Goal: Transaction & Acquisition: Purchase product/service

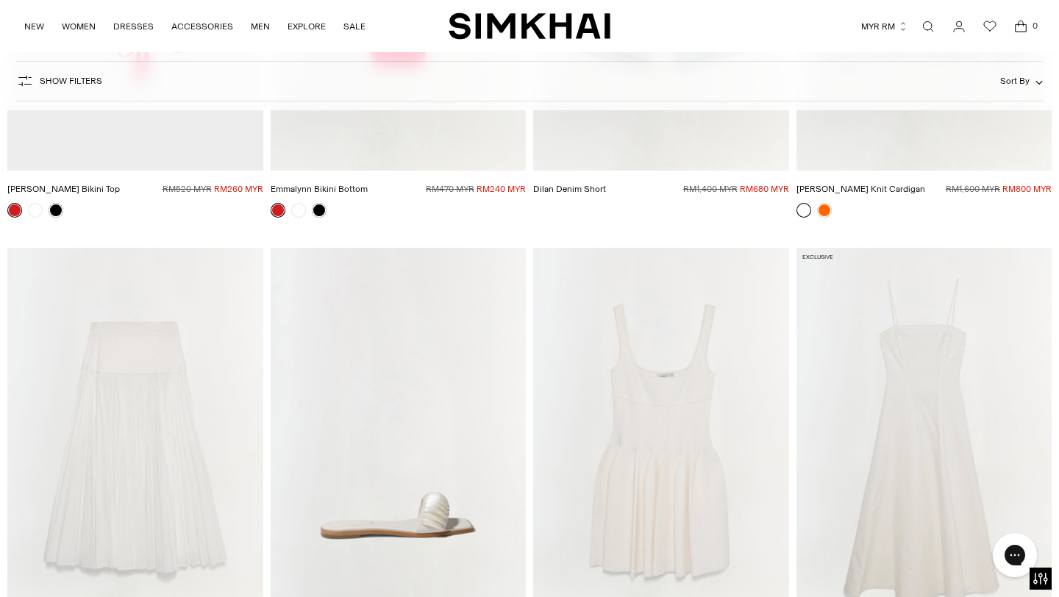
scroll to position [9021, 0]
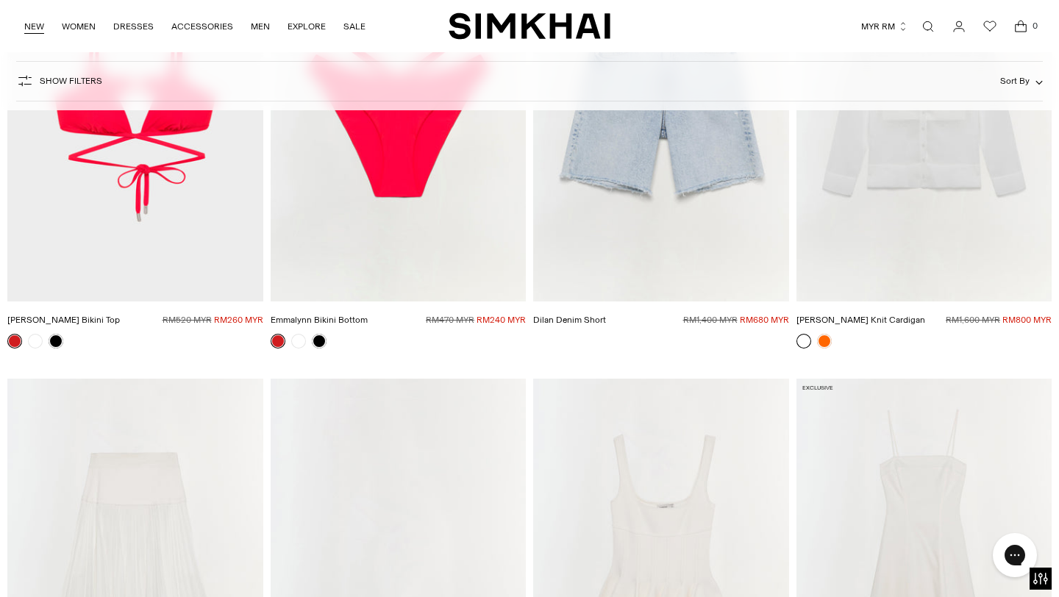
click at [33, 28] on link "NEW" at bounding box center [34, 26] width 20 height 32
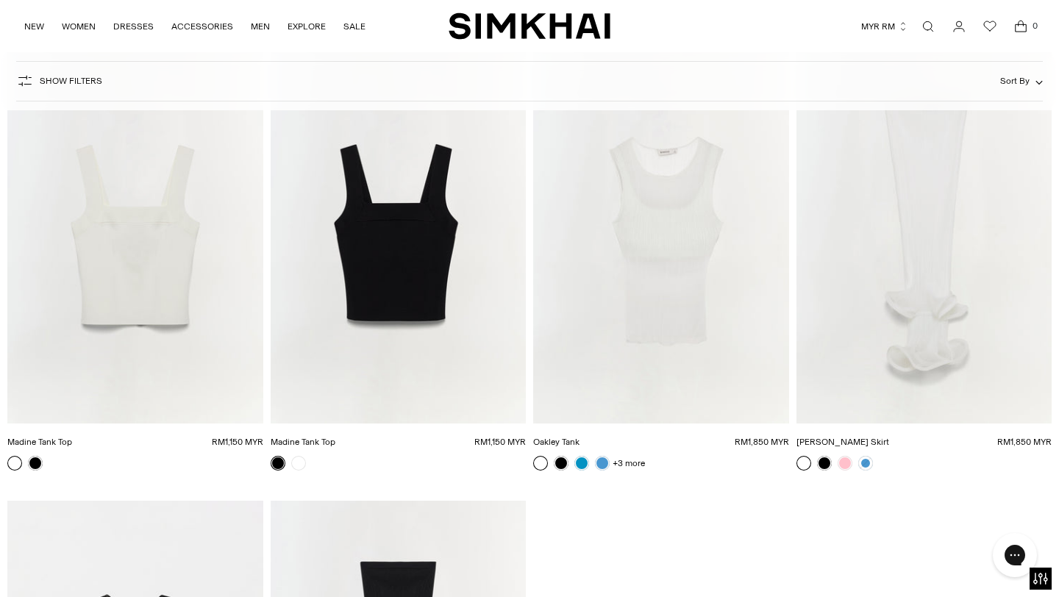
scroll to position [32828, 0]
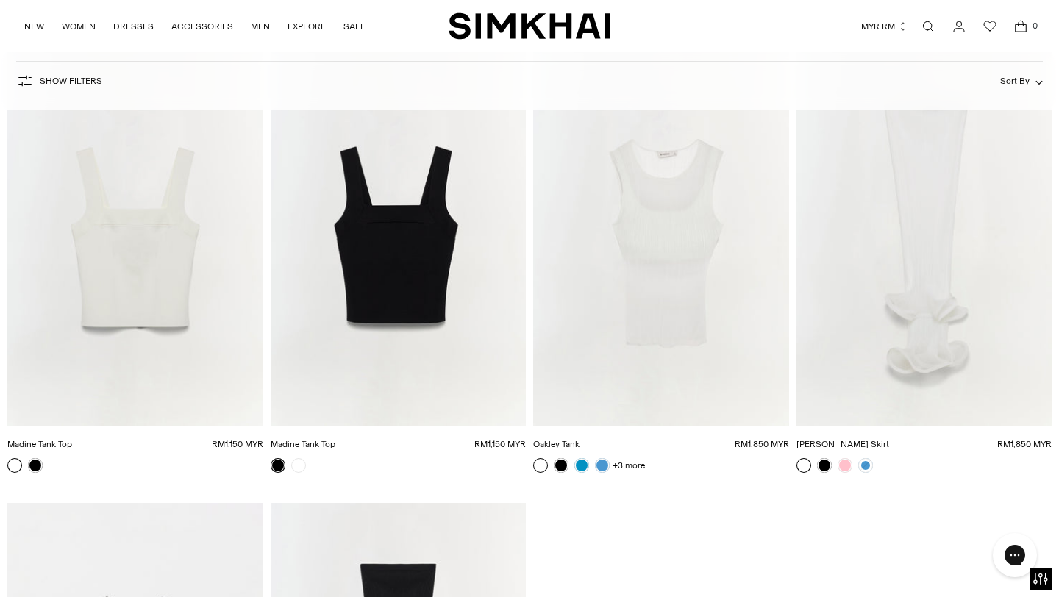
click at [0, 0] on img "Oakley Tank" at bounding box center [0, 0] width 0 height 0
click at [0, 0] on img "Kelso Skirt" at bounding box center [0, 0] width 0 height 0
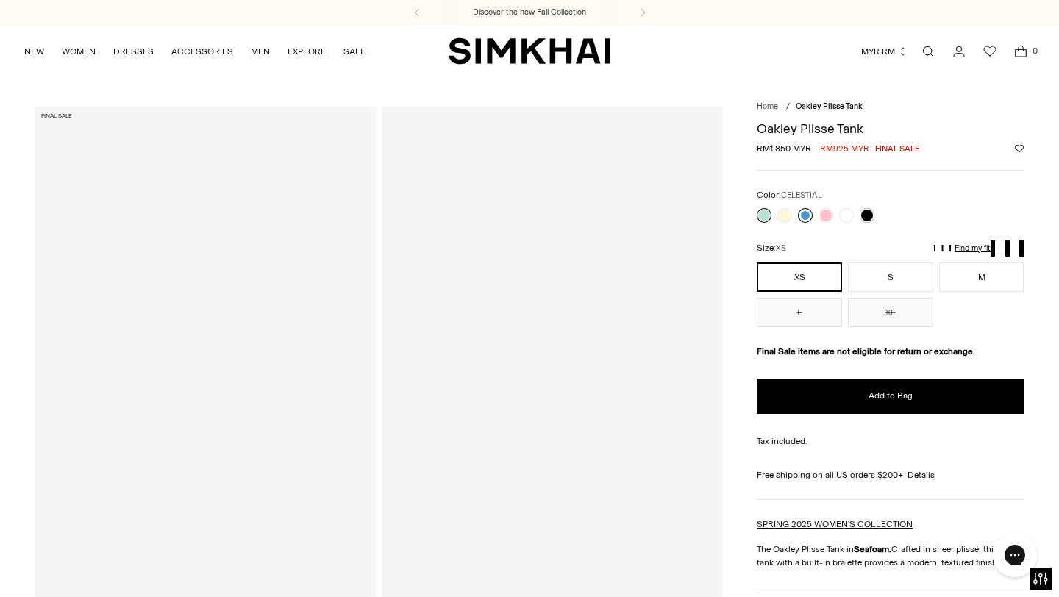
click at [806, 213] on link at bounding box center [805, 215] width 15 height 15
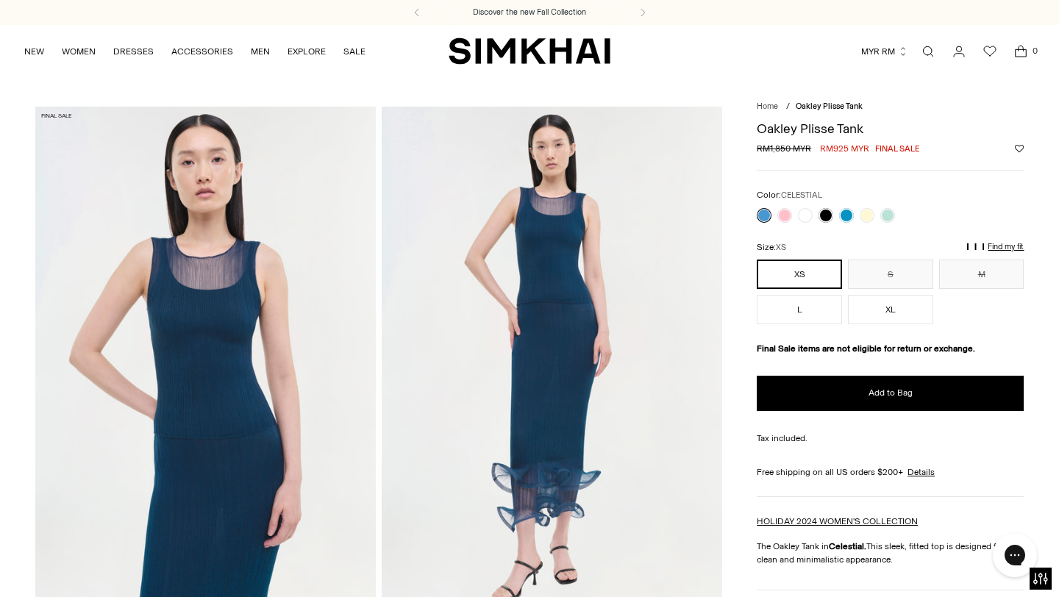
drag, startPoint x: 765, startPoint y: 220, endPoint x: 761, endPoint y: 240, distance: 20.9
click at [765, 220] on link at bounding box center [764, 215] width 15 height 15
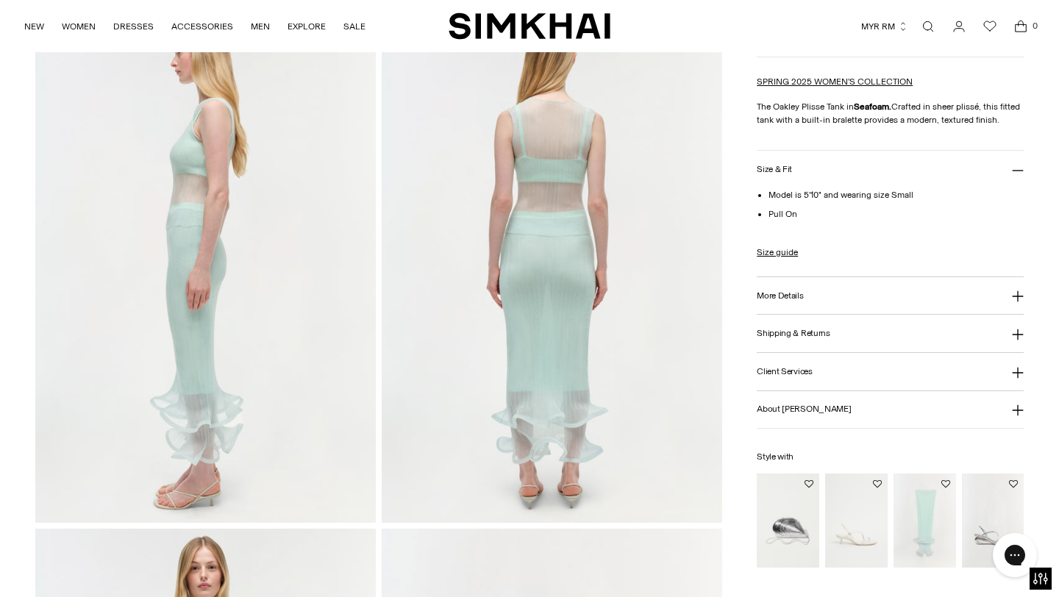
scroll to position [615, 0]
